Goal: Information Seeking & Learning: Learn about a topic

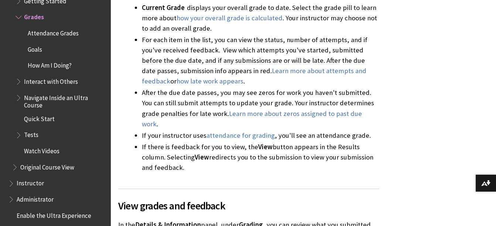
scroll to position [633, 0]
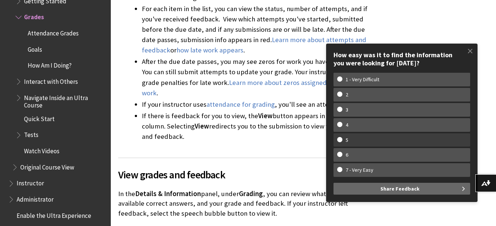
click at [340, 140] on w-span "5" at bounding box center [401, 140] width 129 height 6
click at [340, 140] on input "5" at bounding box center [339, 139] width 5 height 5
radio input "true"
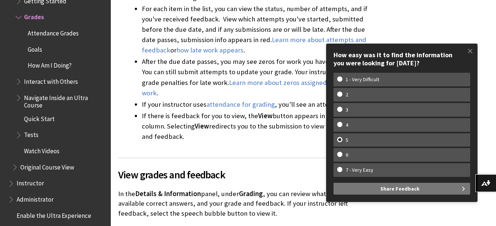
click at [381, 191] on button "Share Feedback" at bounding box center [401, 189] width 137 height 12
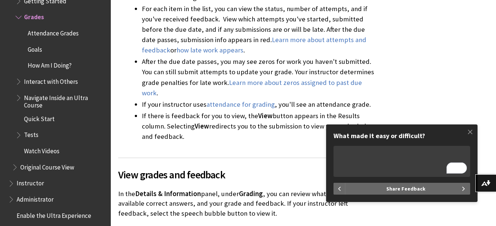
click at [81, 216] on span "Enable the Ultra Experience" at bounding box center [54, 214] width 75 height 10
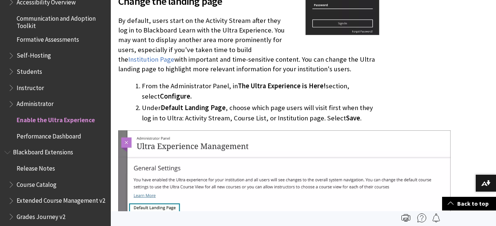
scroll to position [612, 0]
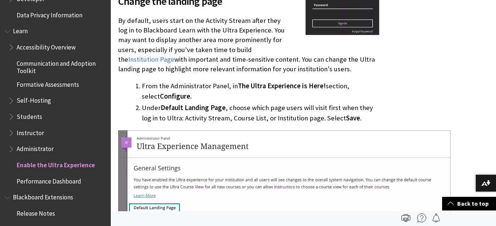
click at [67, 48] on span "Accessibility Overview" at bounding box center [46, 46] width 59 height 10
click at [64, 49] on span "Accessibility Overview" at bounding box center [49, 46] width 64 height 10
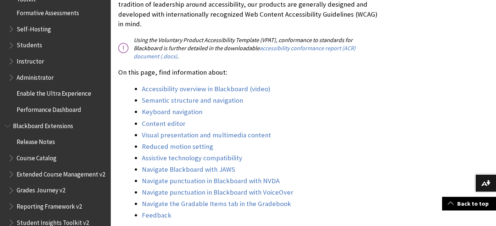
scroll to position [259, 0]
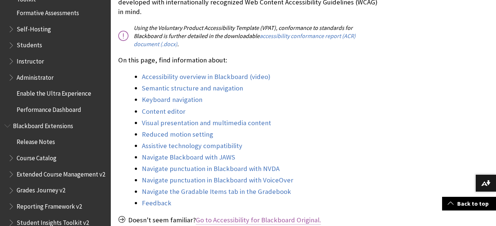
click at [251, 216] on link "Go to Accessibility for Blackboard Original." at bounding box center [258, 220] width 125 height 9
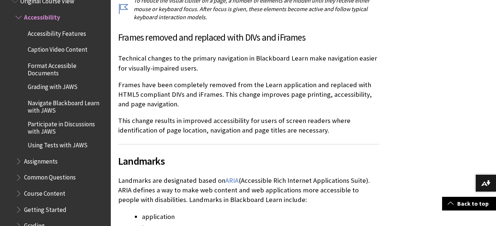
scroll to position [554, 0]
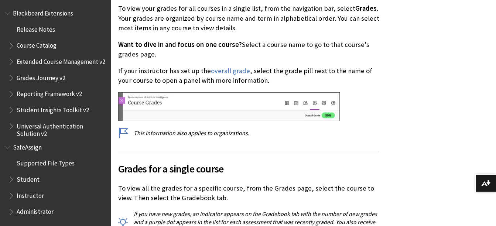
scroll to position [264, 0]
click at [33, 178] on span "Student" at bounding box center [28, 178] width 23 height 10
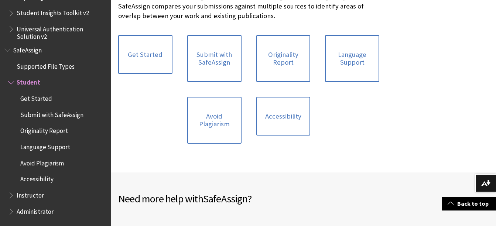
scroll to position [185, 0]
click at [451, 202] on span at bounding box center [451, 203] width 6 height 6
